Goal: Transaction & Acquisition: Purchase product/service

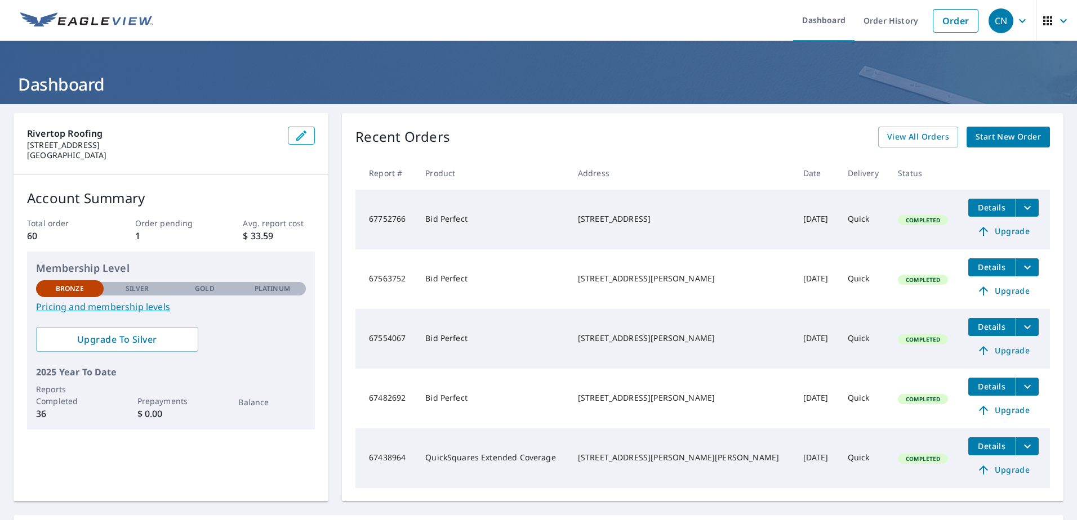
click at [1016, 140] on span "Start New Order" at bounding box center [1007, 137] width 65 height 14
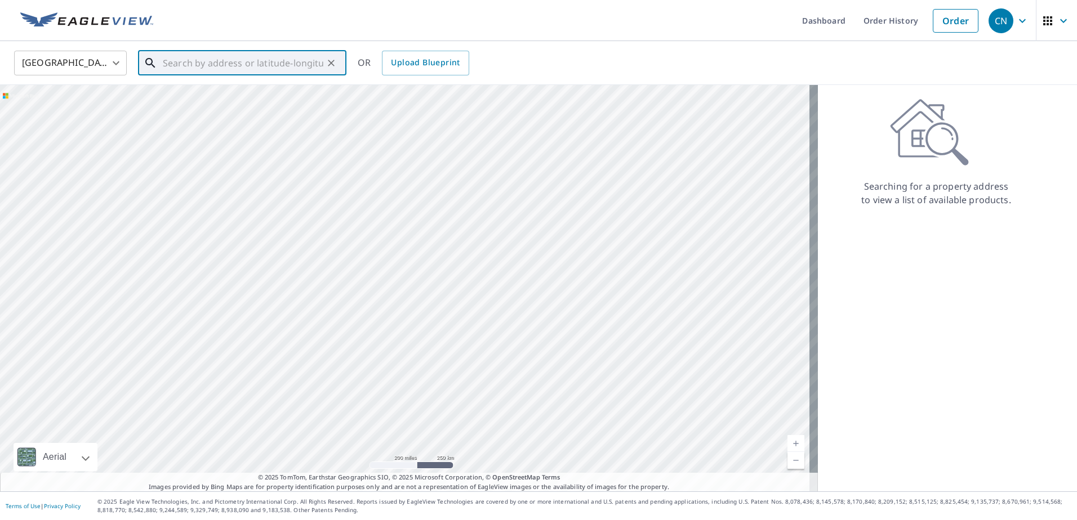
click at [204, 68] on input "text" at bounding box center [243, 63] width 160 height 32
click at [193, 70] on input "text" at bounding box center [243, 63] width 160 height 32
click at [218, 97] on span "[STREET_ADDRESS]" at bounding box center [248, 96] width 177 height 14
type input "[STREET_ADDRESS]"
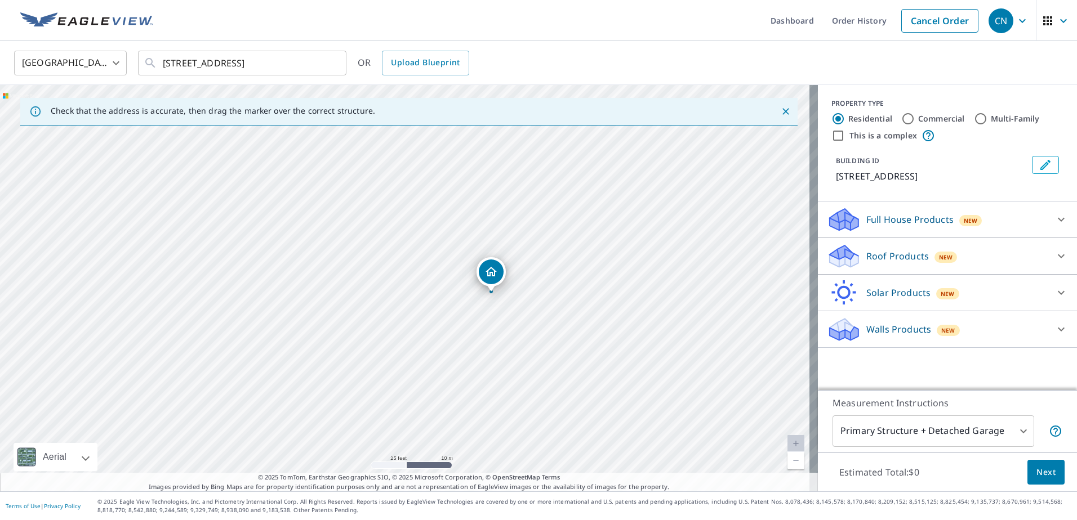
drag, startPoint x: 456, startPoint y: 354, endPoint x: 473, endPoint y: 311, distance: 46.7
click at [473, 311] on div "[STREET_ADDRESS]" at bounding box center [409, 288] width 818 height 407
click at [958, 246] on div "Roof Products New" at bounding box center [937, 256] width 221 height 26
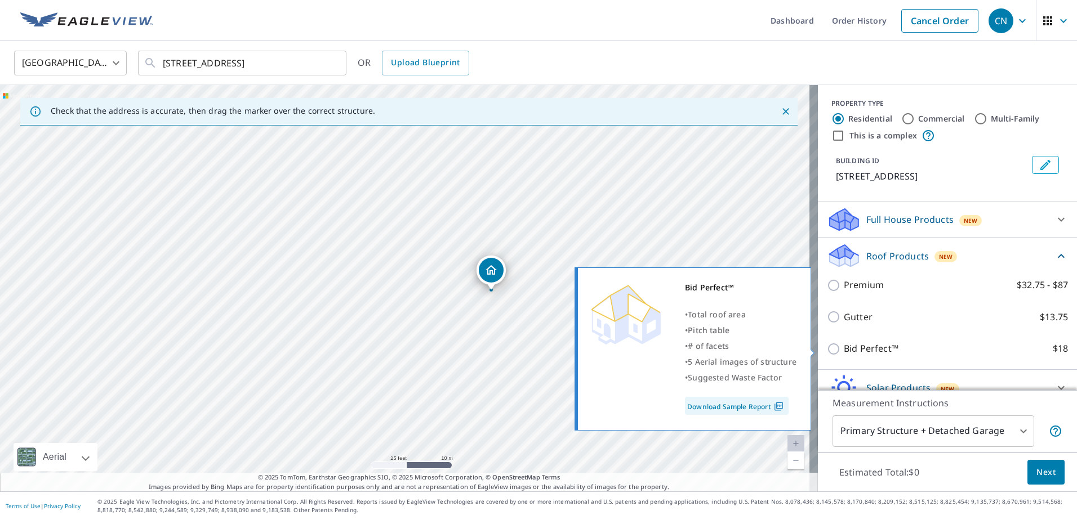
click at [830, 349] on input "Bid Perfect™ $18" at bounding box center [835, 349] width 17 height 14
checkbox input "true"
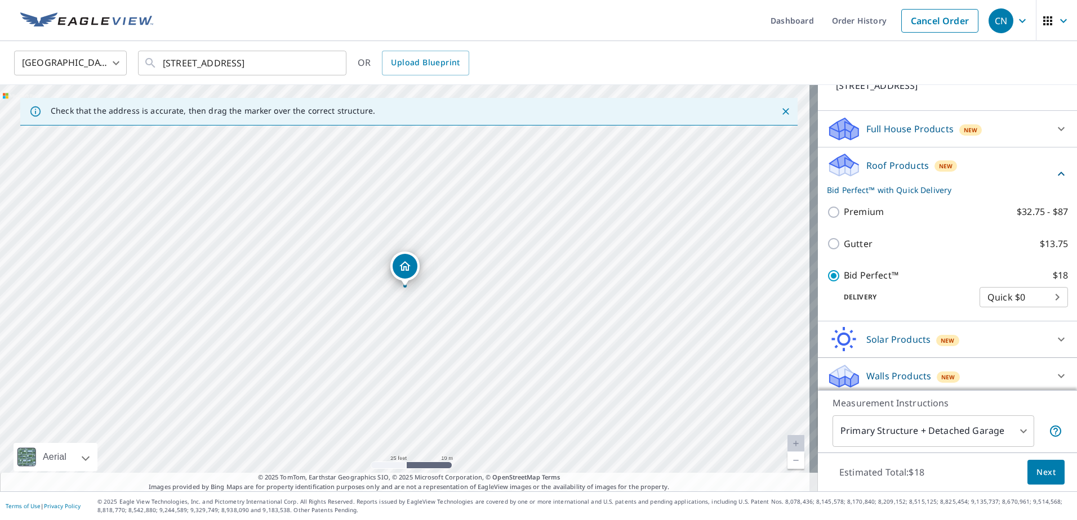
scroll to position [95, 0]
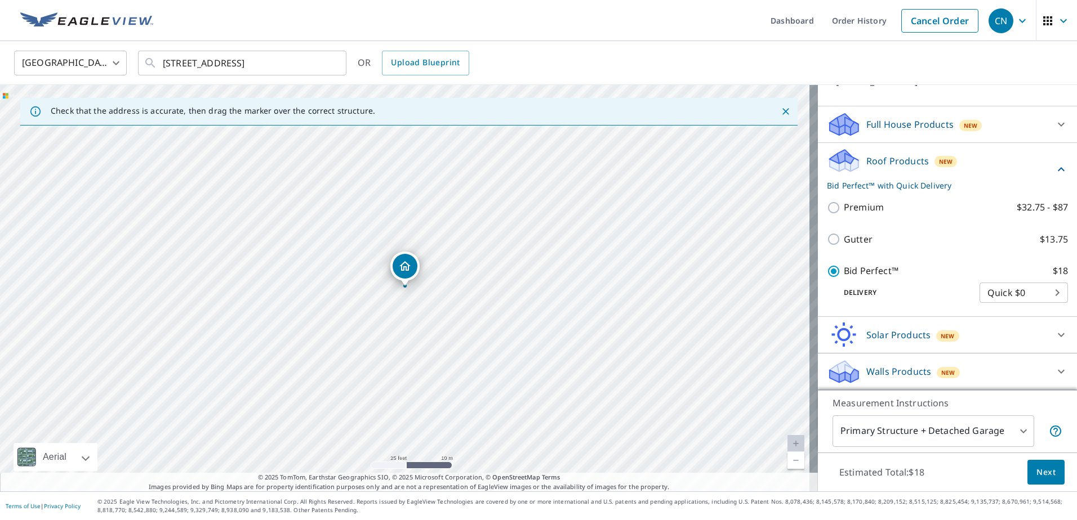
click at [978, 430] on body "CN CN Dashboard Order History Cancel Order CN [GEOGRAPHIC_DATA] [GEOGRAPHIC_DAT…" at bounding box center [538, 260] width 1077 height 520
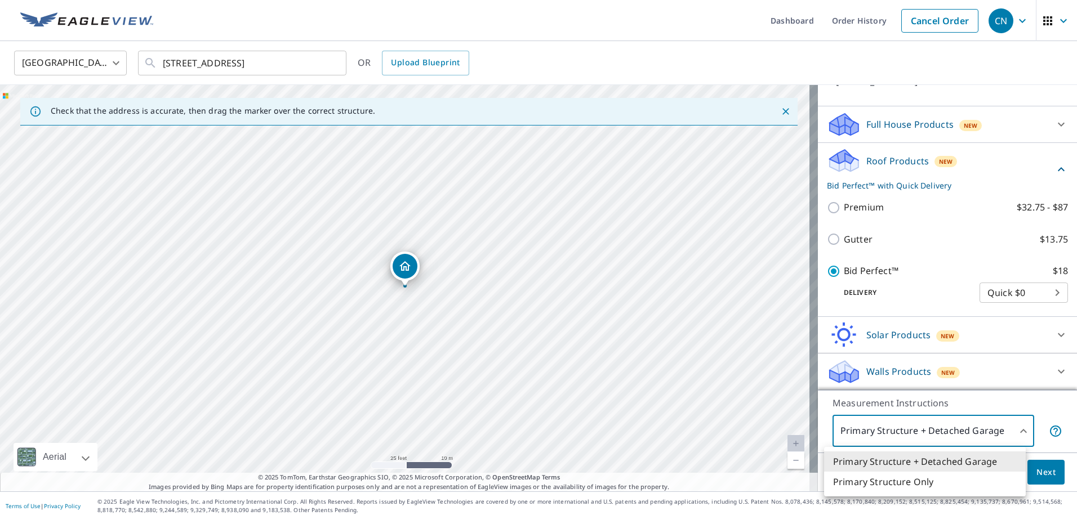
click at [978, 430] on div at bounding box center [538, 260] width 1077 height 520
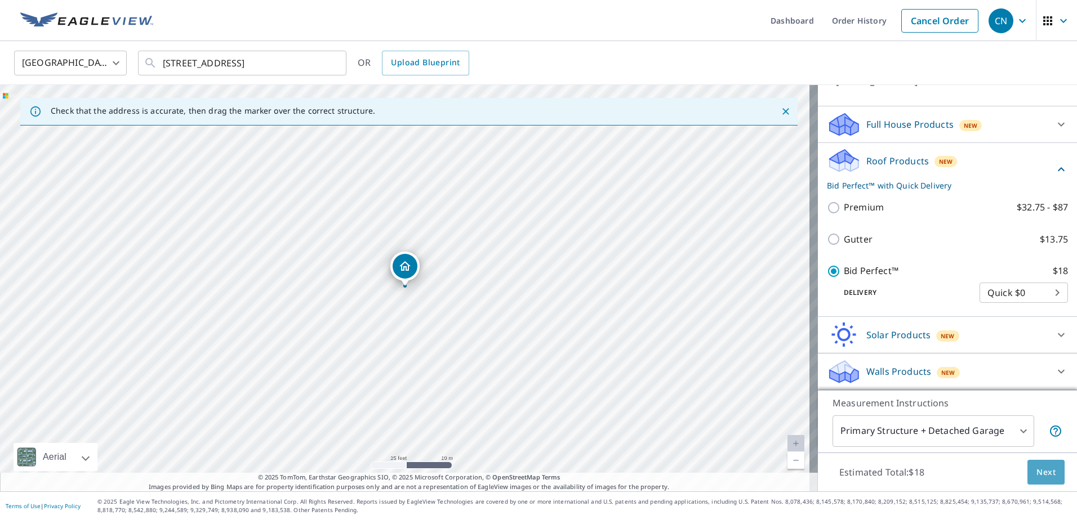
click at [1027, 476] on button "Next" at bounding box center [1045, 472] width 37 height 25
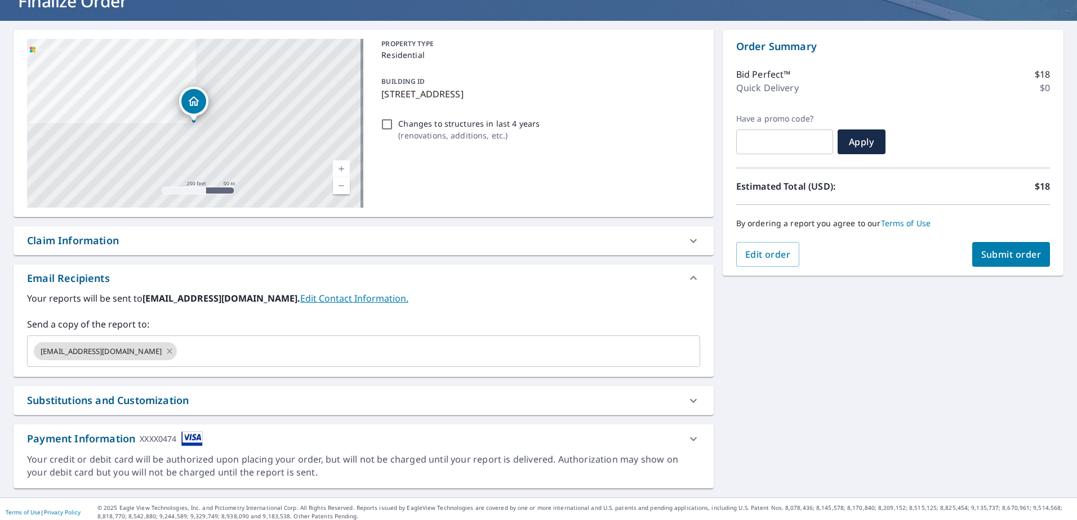
scroll to position [90, 0]
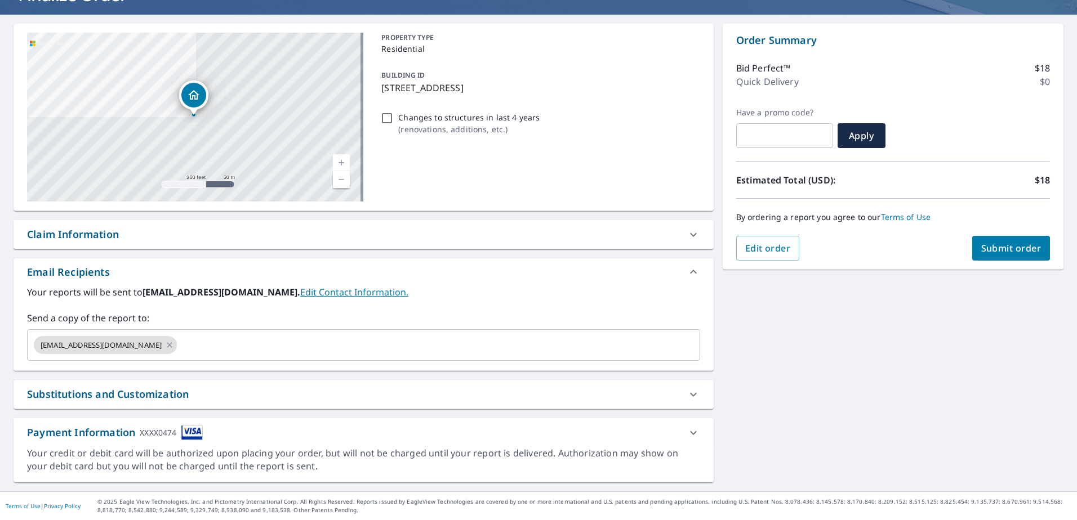
click at [659, 399] on div "Substitutions and Customization" at bounding box center [353, 394] width 653 height 15
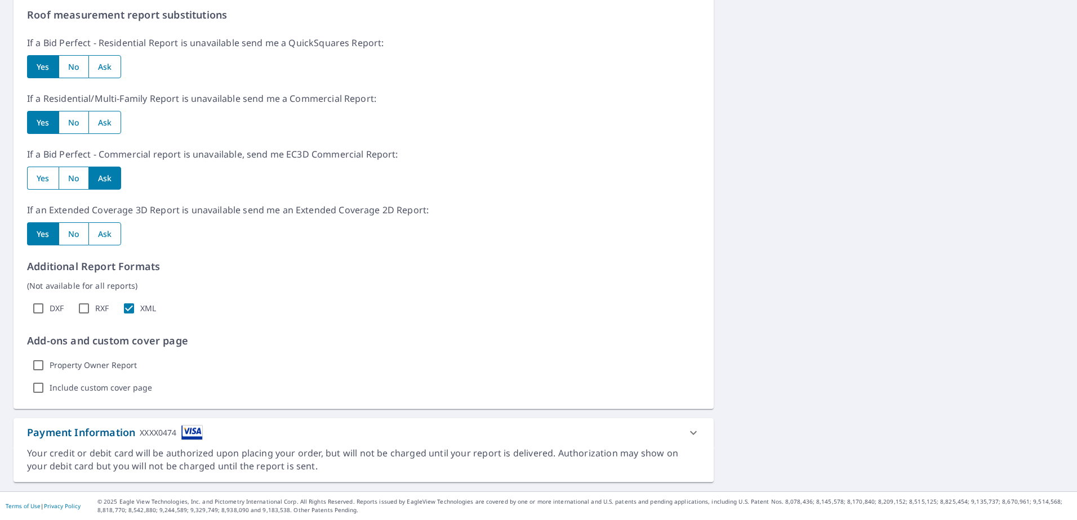
scroll to position [0, 0]
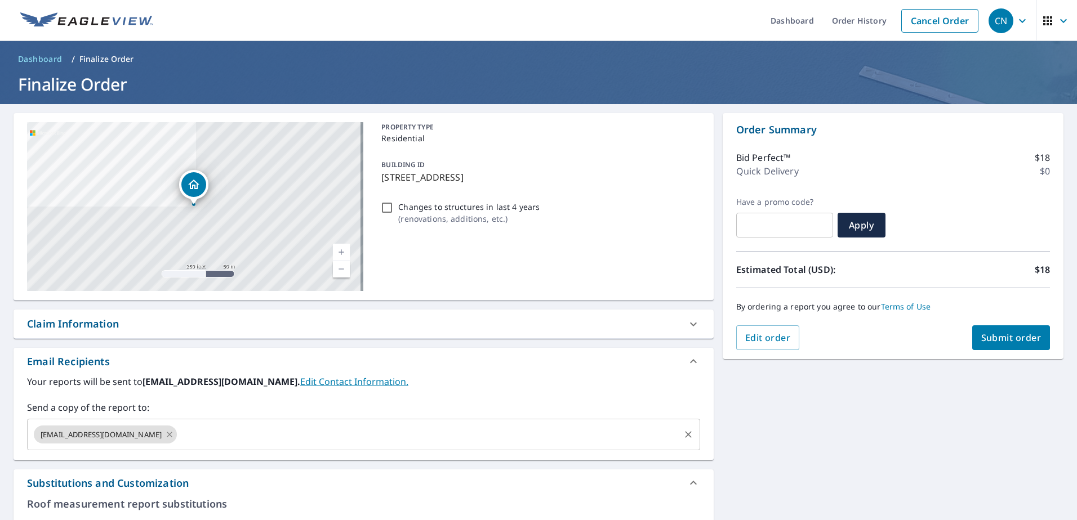
click at [165, 436] on icon at bounding box center [169, 435] width 9 height 12
click at [140, 436] on input "text" at bounding box center [355, 434] width 646 height 21
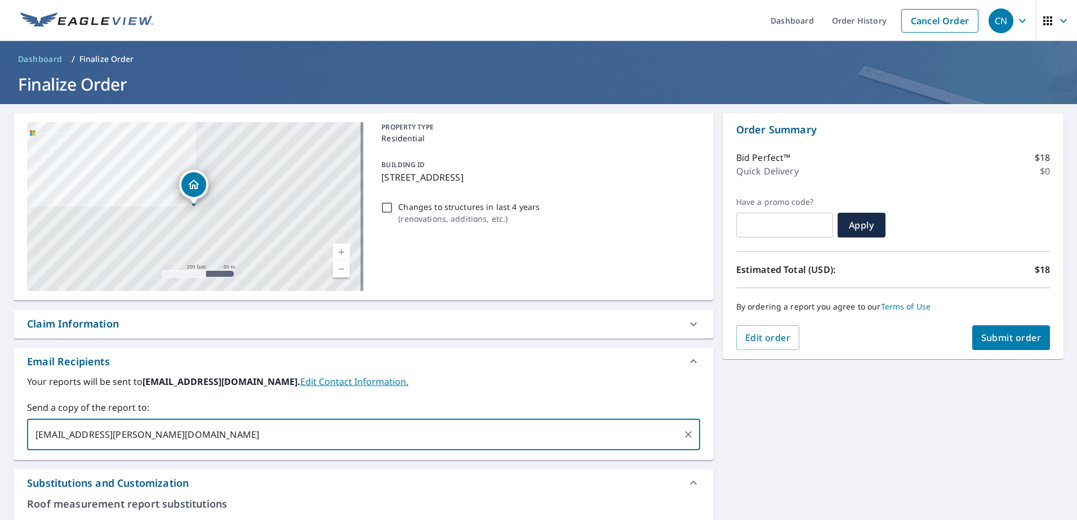
type input "[EMAIL_ADDRESS][PERSON_NAME][DOMAIN_NAME]"
click at [1024, 346] on button "Submit order" at bounding box center [1011, 337] width 78 height 25
